Goal: Transaction & Acquisition: Purchase product/service

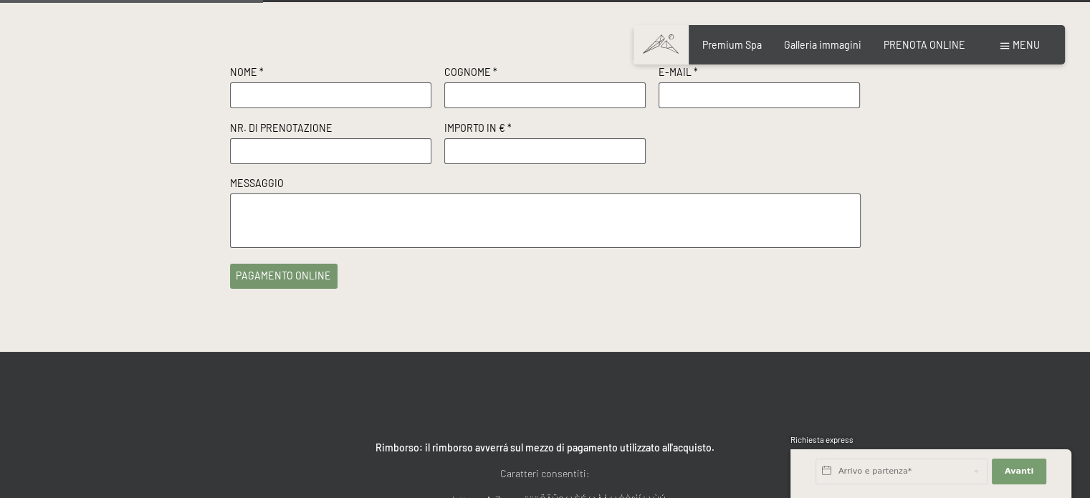
scroll to position [287, 0]
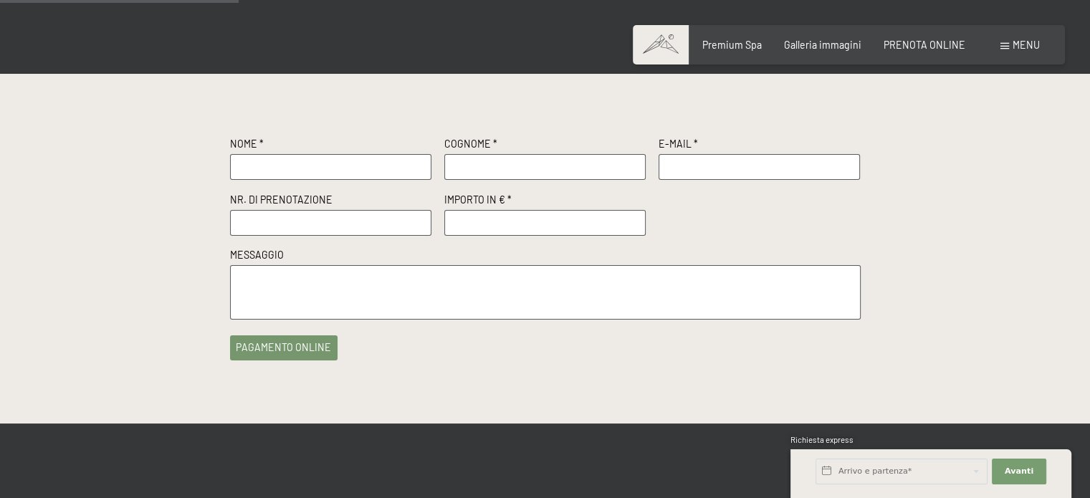
click at [255, 160] on input "text" at bounding box center [331, 167] width 202 height 26
type input "G"
type input "[PERSON_NAME]"
click at [476, 166] on input "text" at bounding box center [545, 167] width 202 height 26
type input "STENICO"
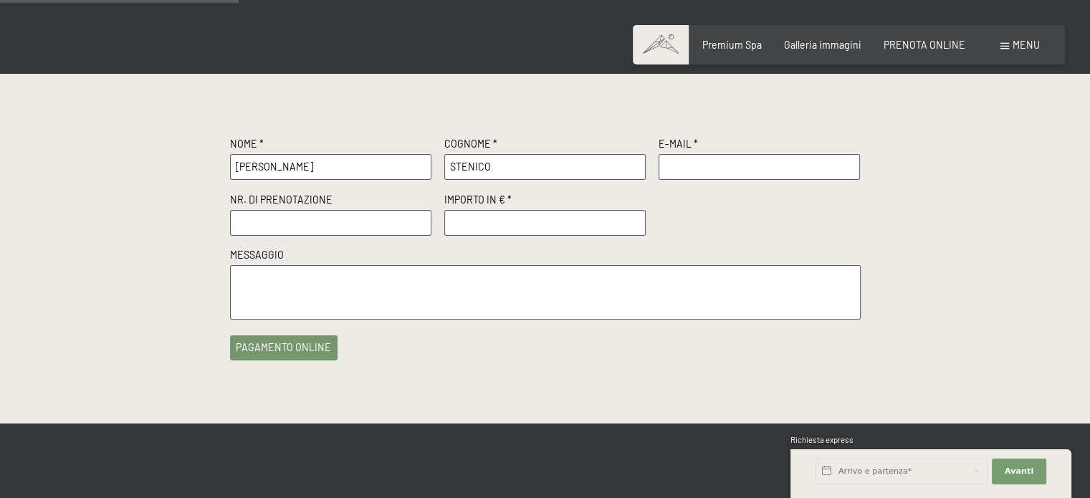
click at [690, 168] on input "text" at bounding box center [760, 167] width 202 height 26
type input "[EMAIL_ADDRESS][DOMAIN_NAME]"
click at [270, 218] on input "text" at bounding box center [331, 223] width 202 height 26
paste input "R64459"
type input "R64459"
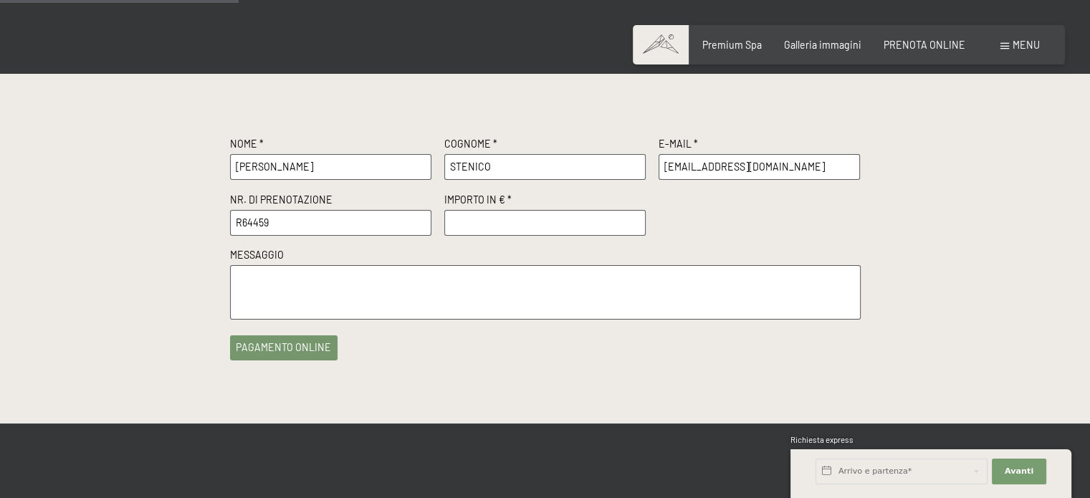
click at [536, 234] on input "number" at bounding box center [545, 223] width 202 height 26
type input "500.00"
click at [308, 343] on button "pagamento online" at bounding box center [284, 344] width 108 height 25
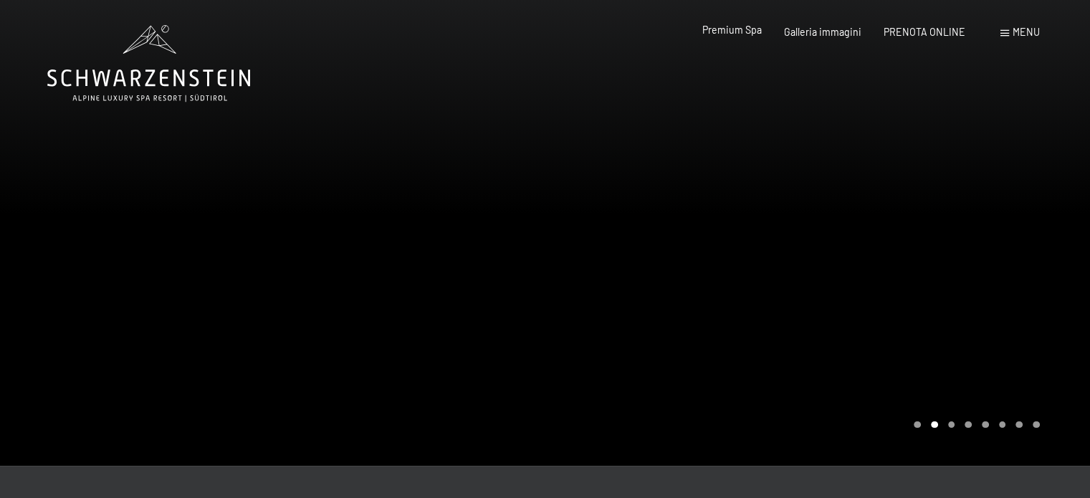
click at [751, 32] on span "Premium Spa" at bounding box center [733, 30] width 60 height 12
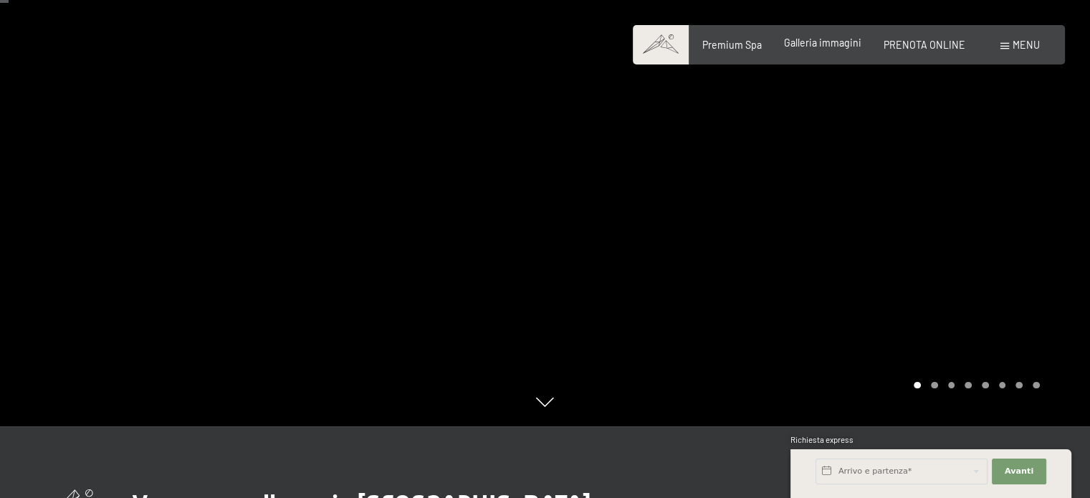
click at [814, 41] on span "Galleria immagini" at bounding box center [822, 43] width 77 height 12
click at [816, 47] on span "Galleria immagini" at bounding box center [822, 43] width 77 height 12
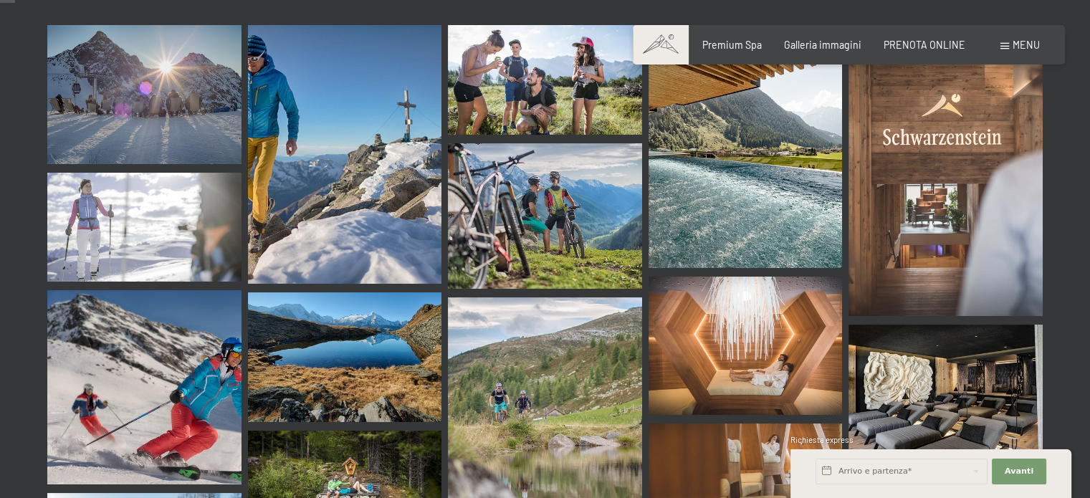
scroll to position [215, 0]
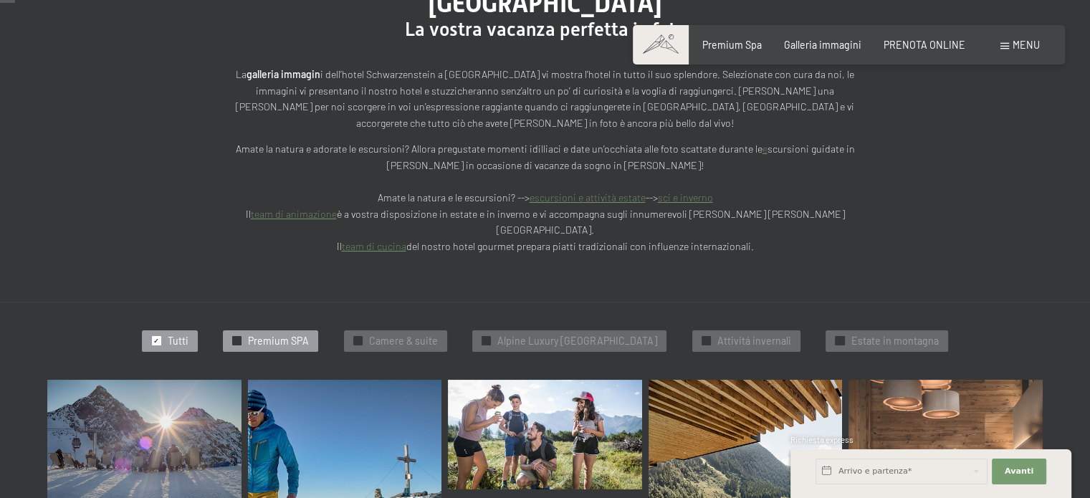
click at [300, 330] on div "✓ Premium SPA" at bounding box center [270, 341] width 95 height 22
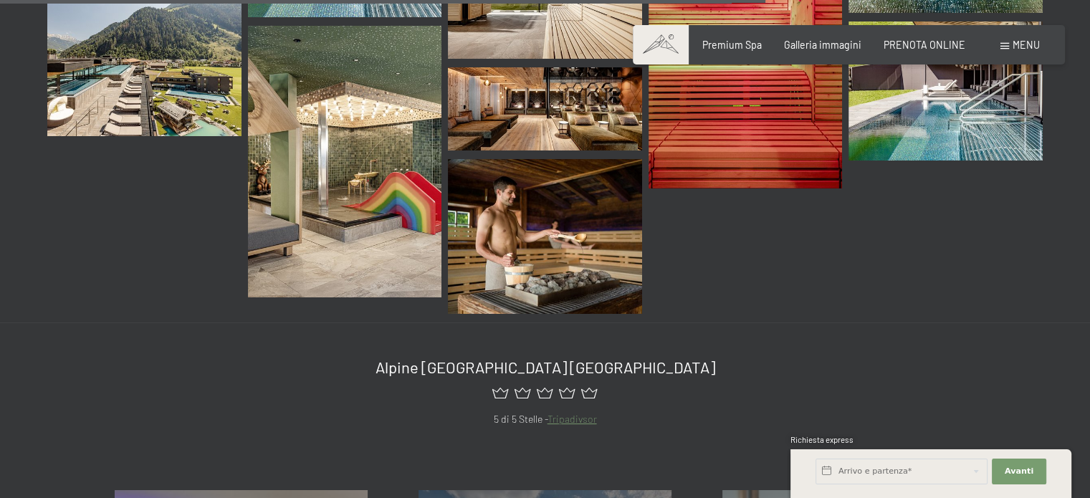
scroll to position [1591, 0]
